Goal: Check status: Check status

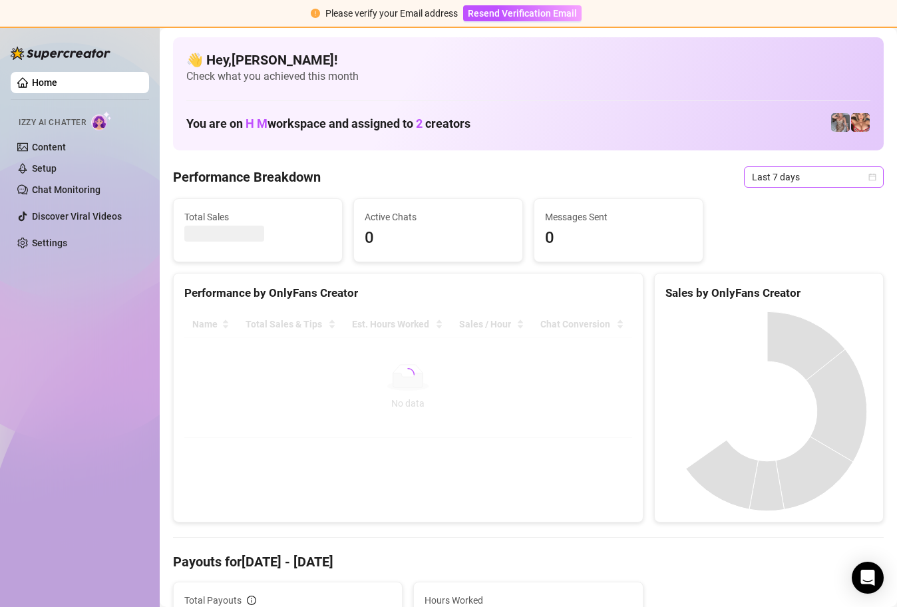
click at [868, 176] on div "Last 7 days" at bounding box center [814, 176] width 140 height 21
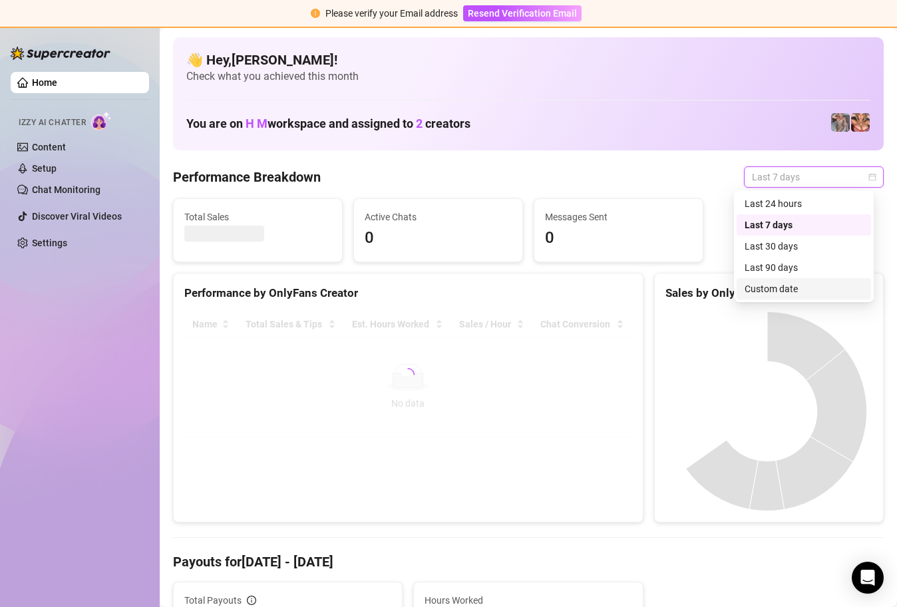
click at [780, 283] on div "Custom date" at bounding box center [803, 288] width 118 height 15
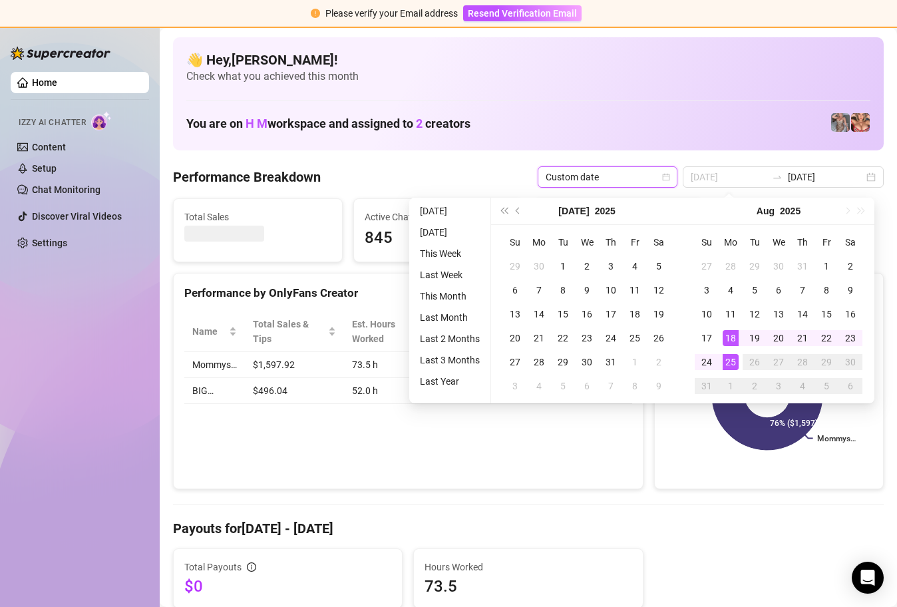
type input "[DATE]"
click at [732, 356] on div "25" at bounding box center [730, 362] width 16 height 16
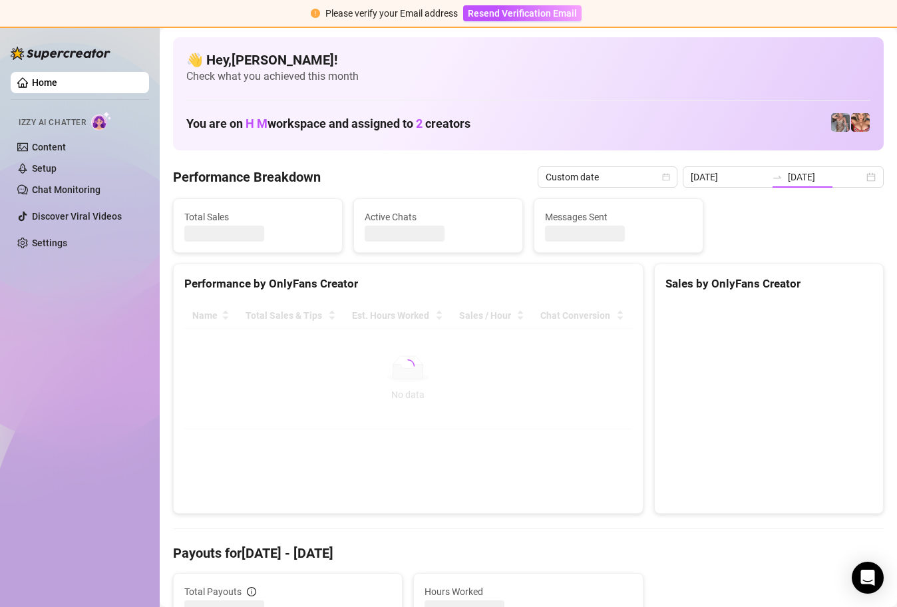
type input "[DATE]"
